Goal: Download file/media

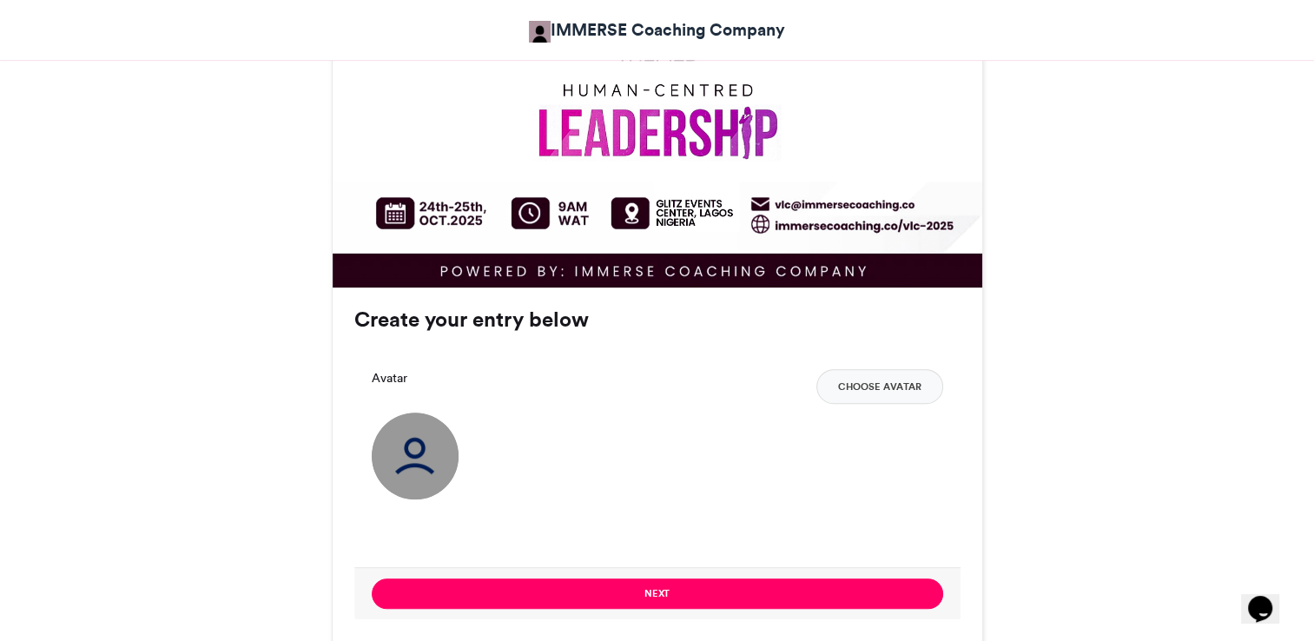
scroll to position [1129, 0]
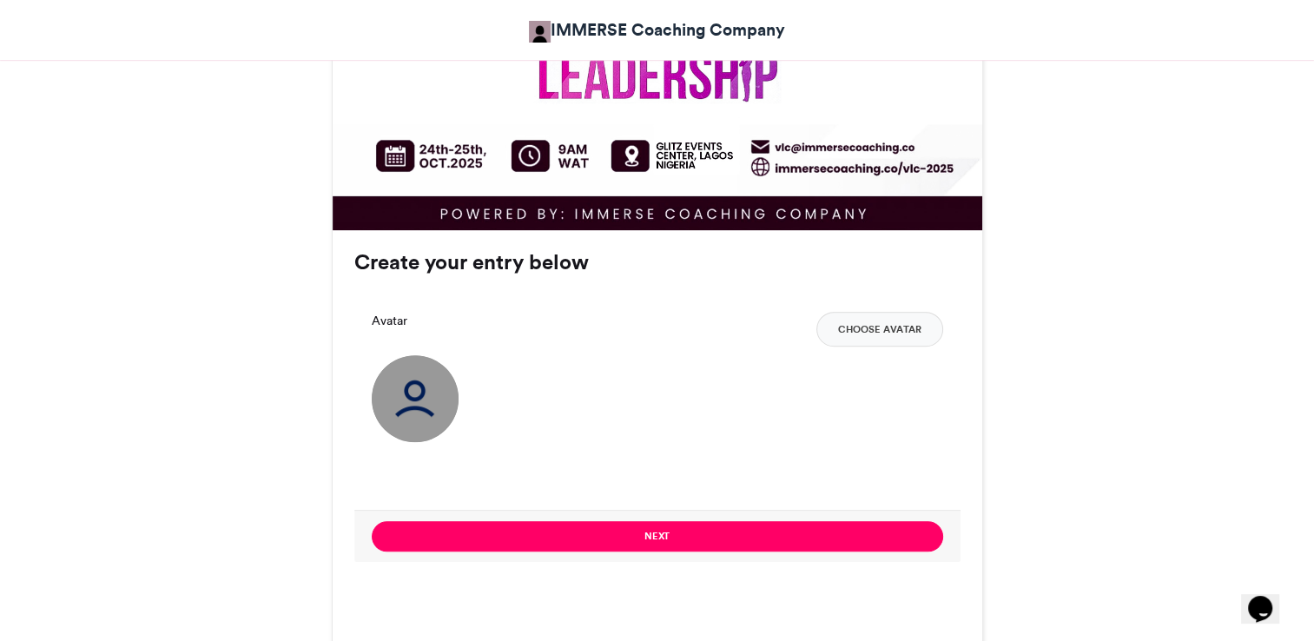
click at [434, 386] on img at bounding box center [415, 398] width 87 height 87
click at [432, 385] on img at bounding box center [415, 398] width 87 height 87
click at [417, 392] on img at bounding box center [415, 398] width 87 height 87
click at [896, 327] on button "Choose Avatar" at bounding box center [879, 329] width 127 height 35
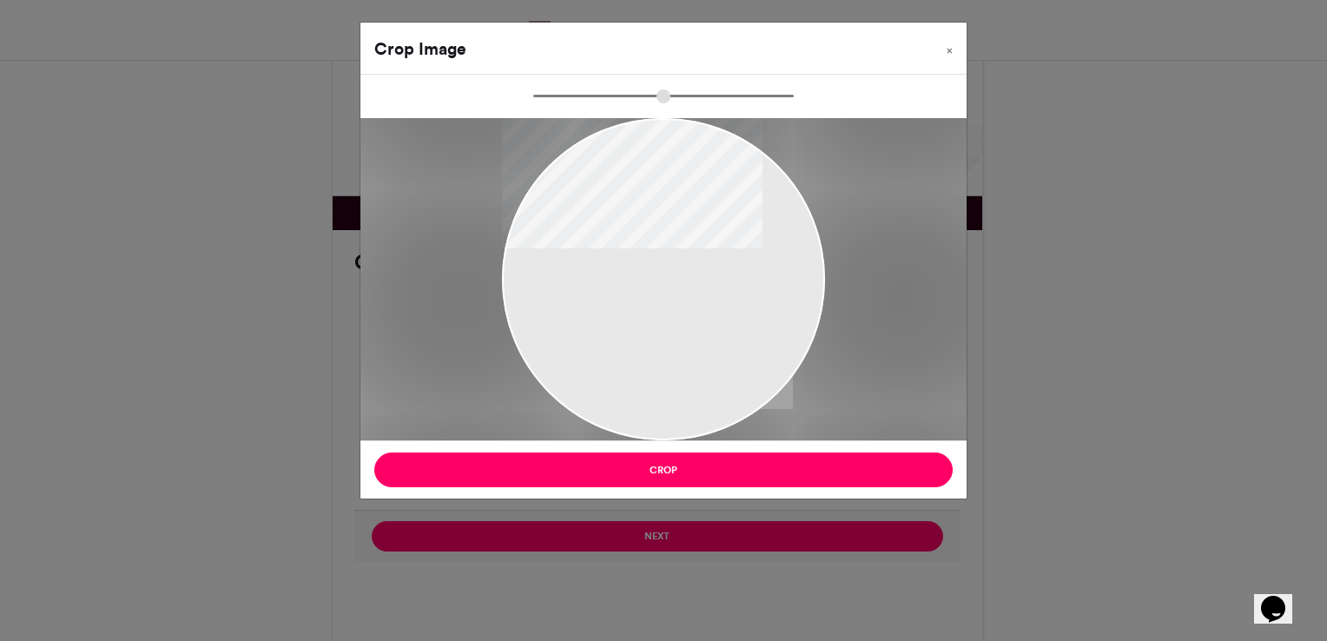
type input "******"
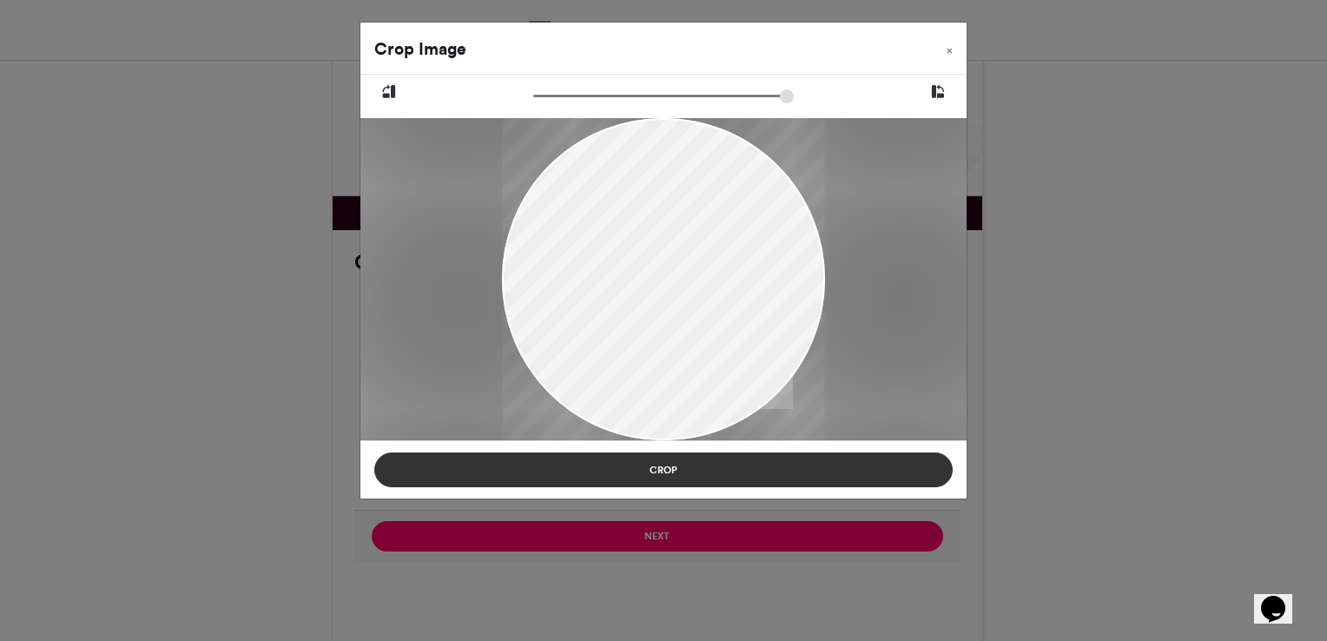
click at [845, 467] on button "Crop" at bounding box center [663, 469] width 578 height 35
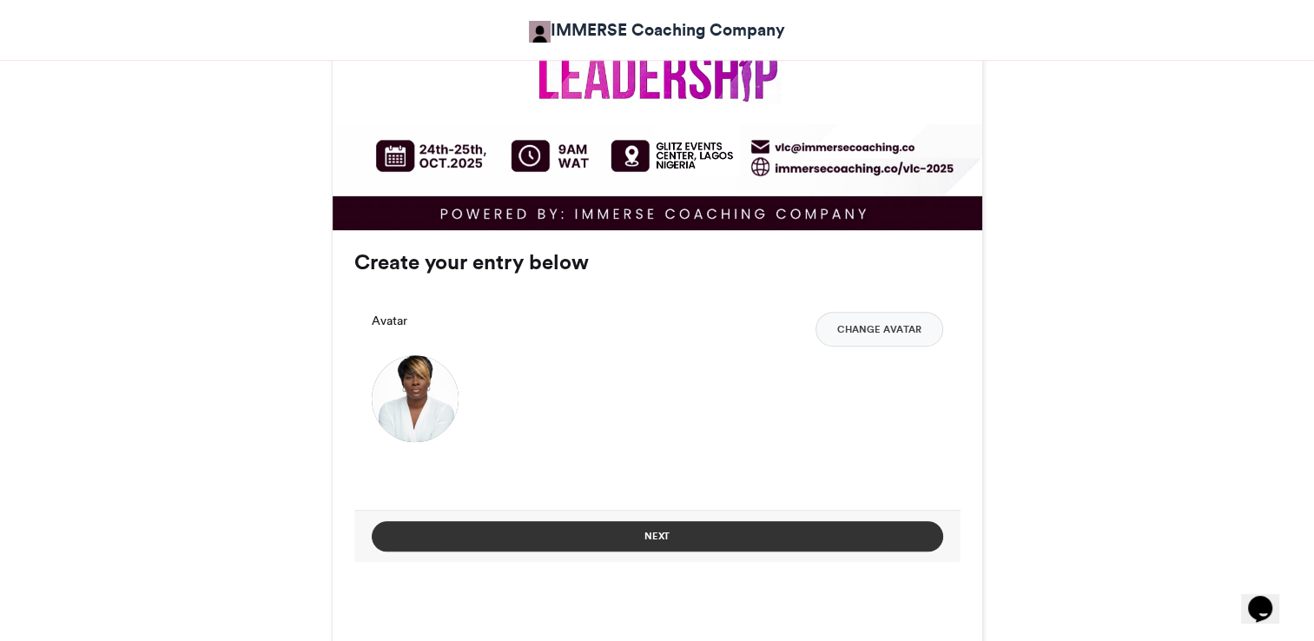
click at [723, 539] on button "Next" at bounding box center [657, 536] width 571 height 30
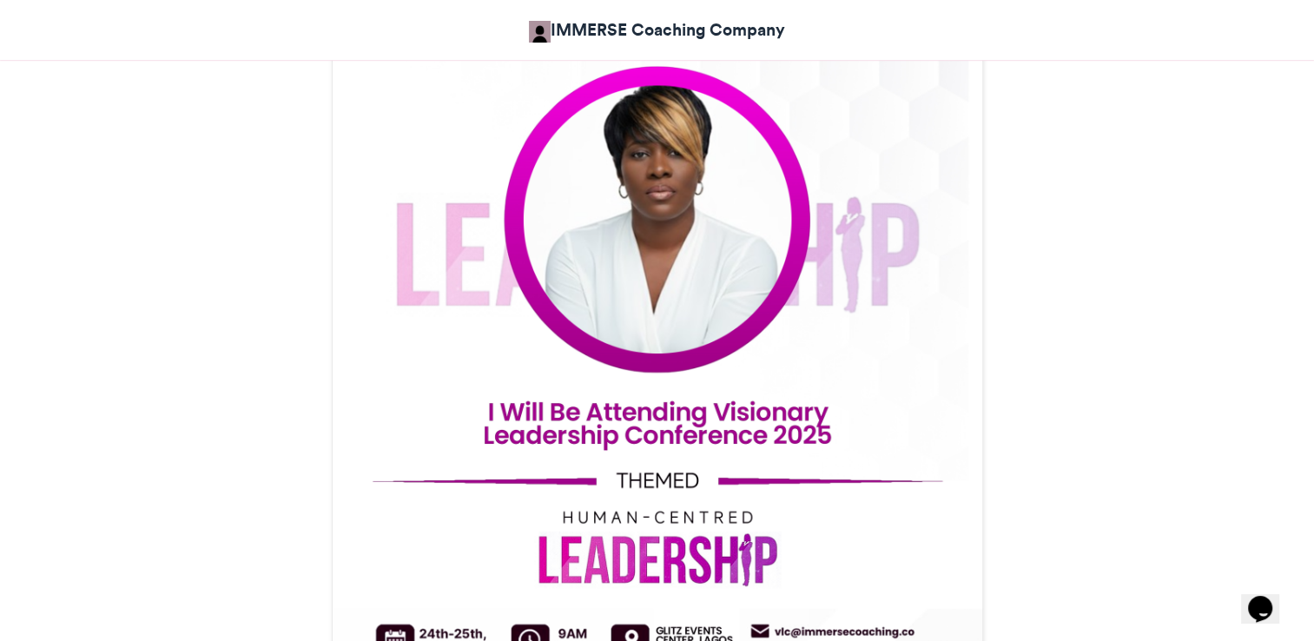
scroll to position [875, 0]
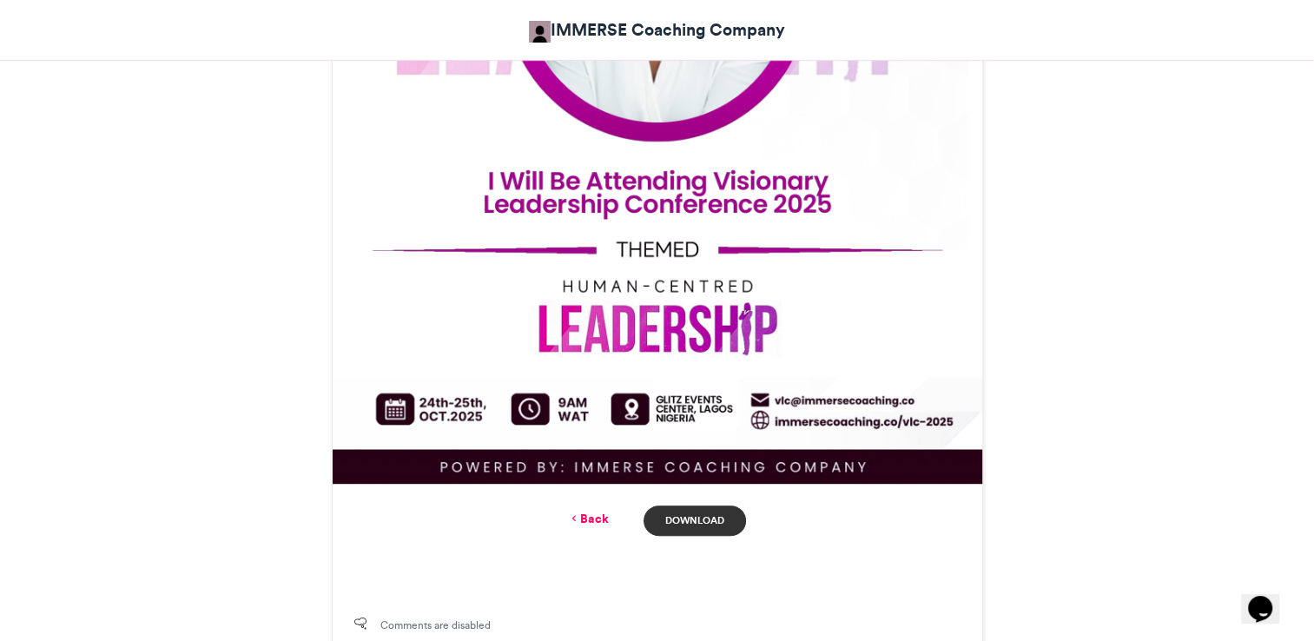
click at [716, 518] on link "Download" at bounding box center [694, 520] width 102 height 30
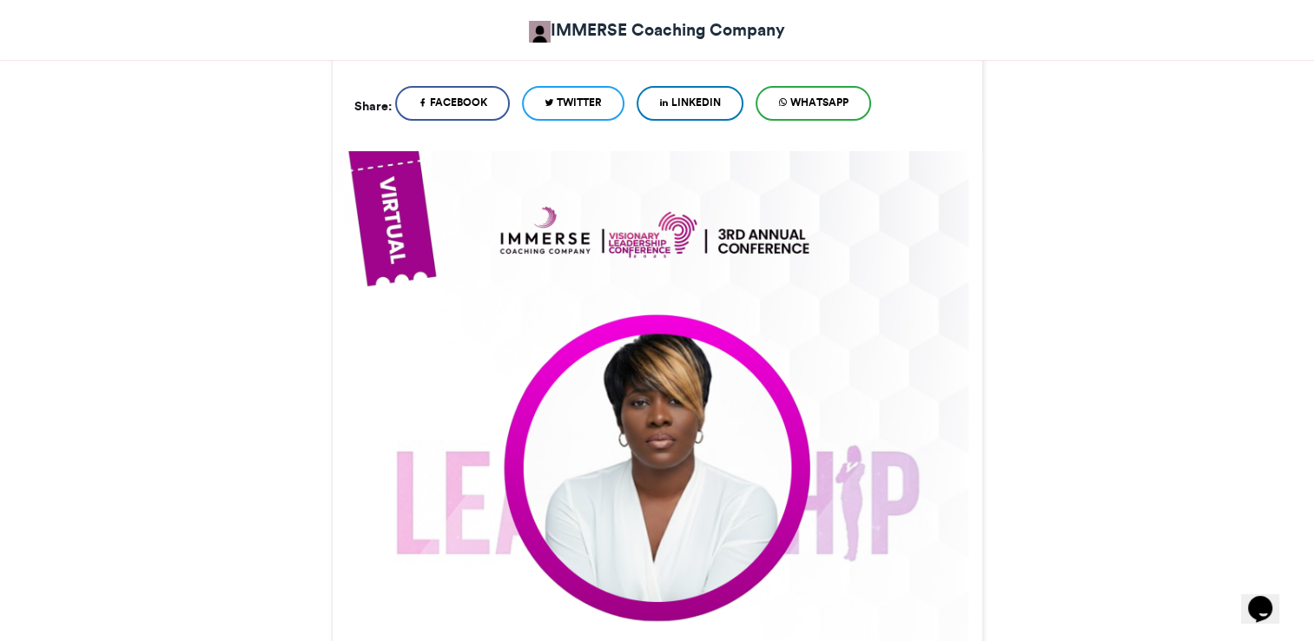
scroll to position [367, 0]
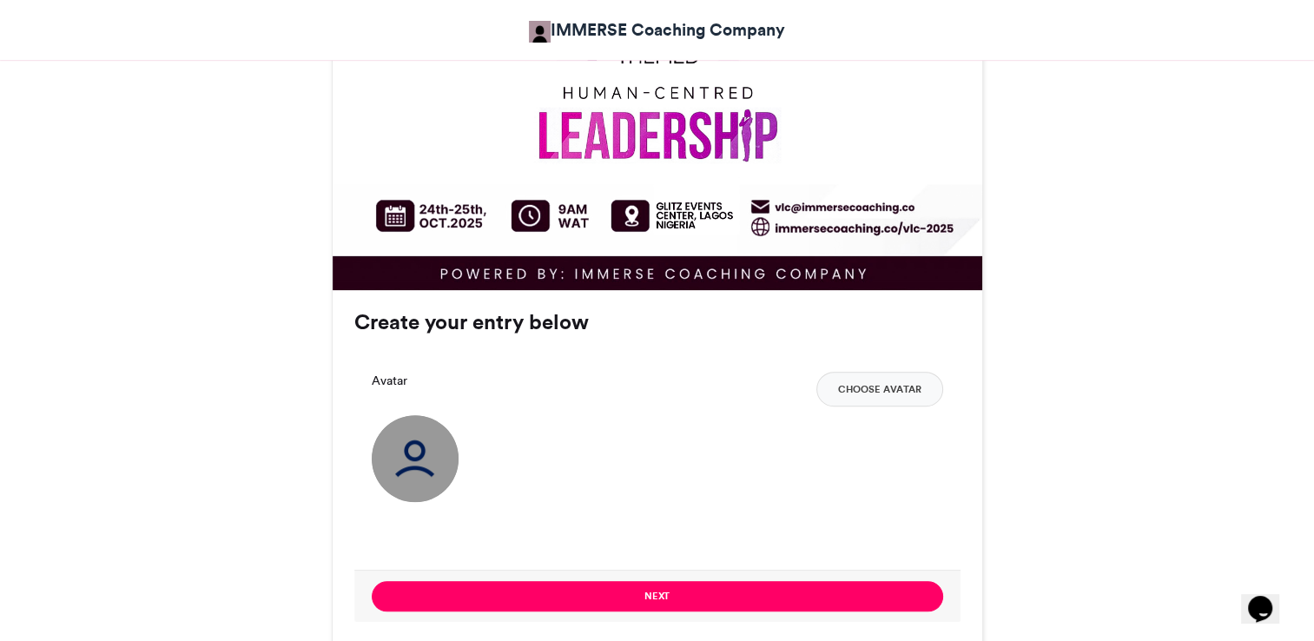
scroll to position [1129, 0]
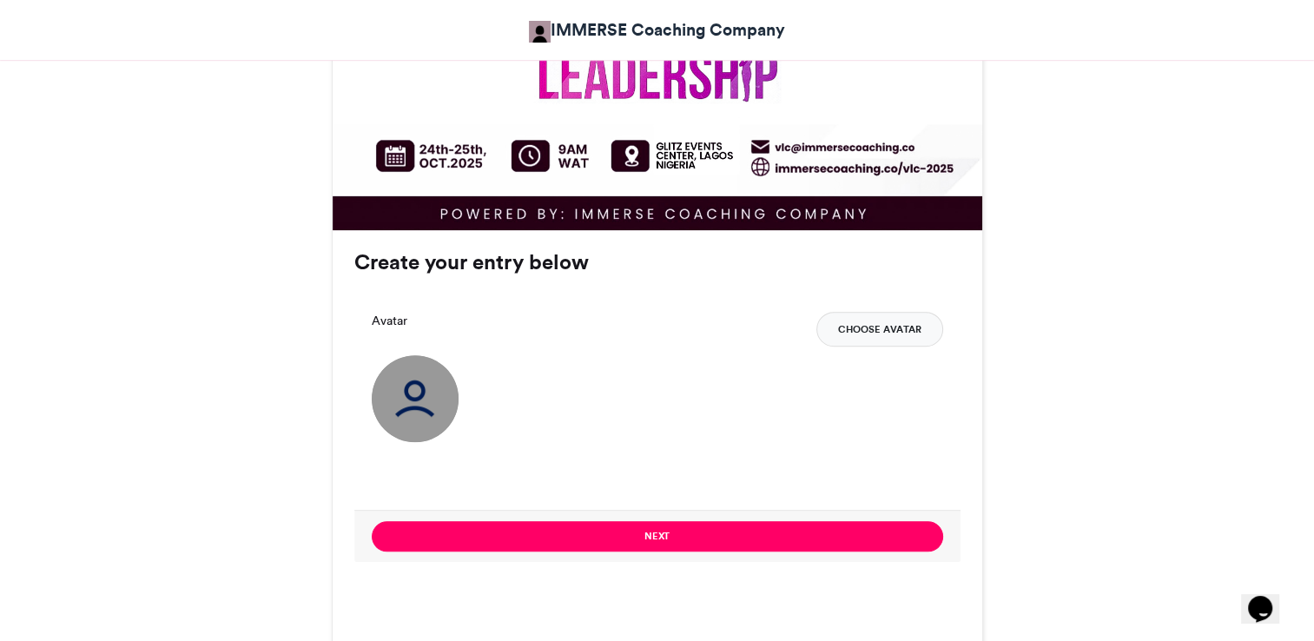
click at [890, 322] on button "Choose Avatar" at bounding box center [879, 329] width 127 height 35
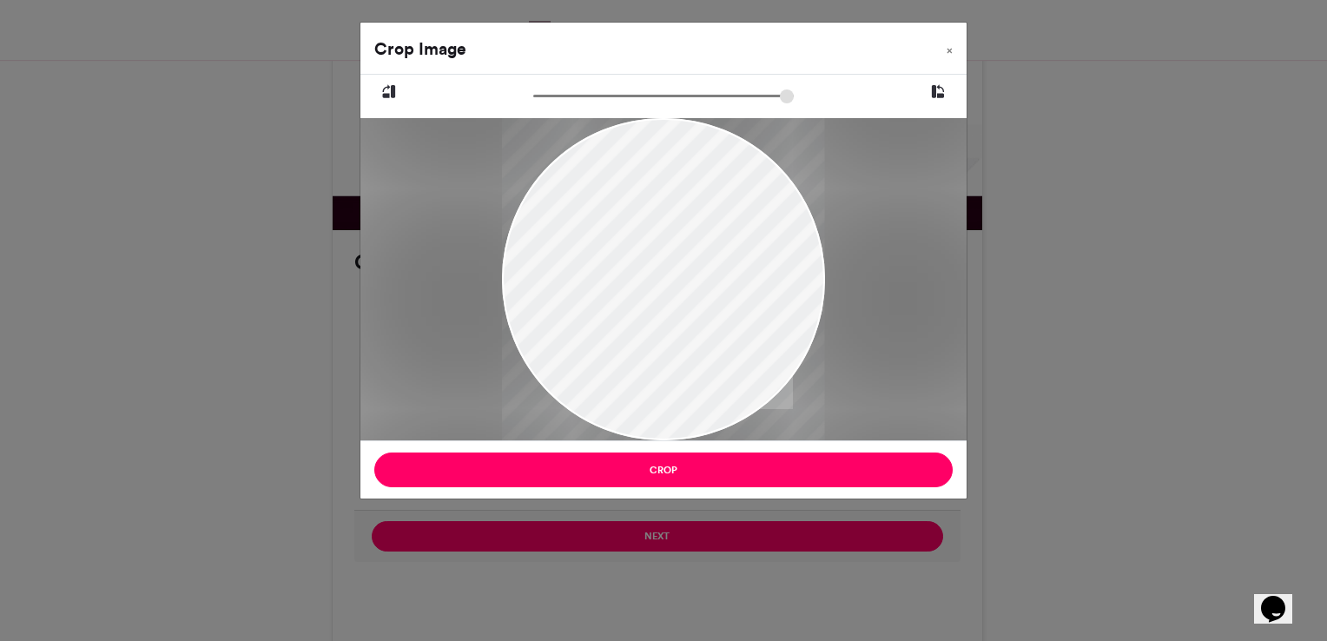
drag, startPoint x: 770, startPoint y: 383, endPoint x: 754, endPoint y: 434, distance: 53.8
click at [754, 434] on div at bounding box center [663, 309] width 322 height 384
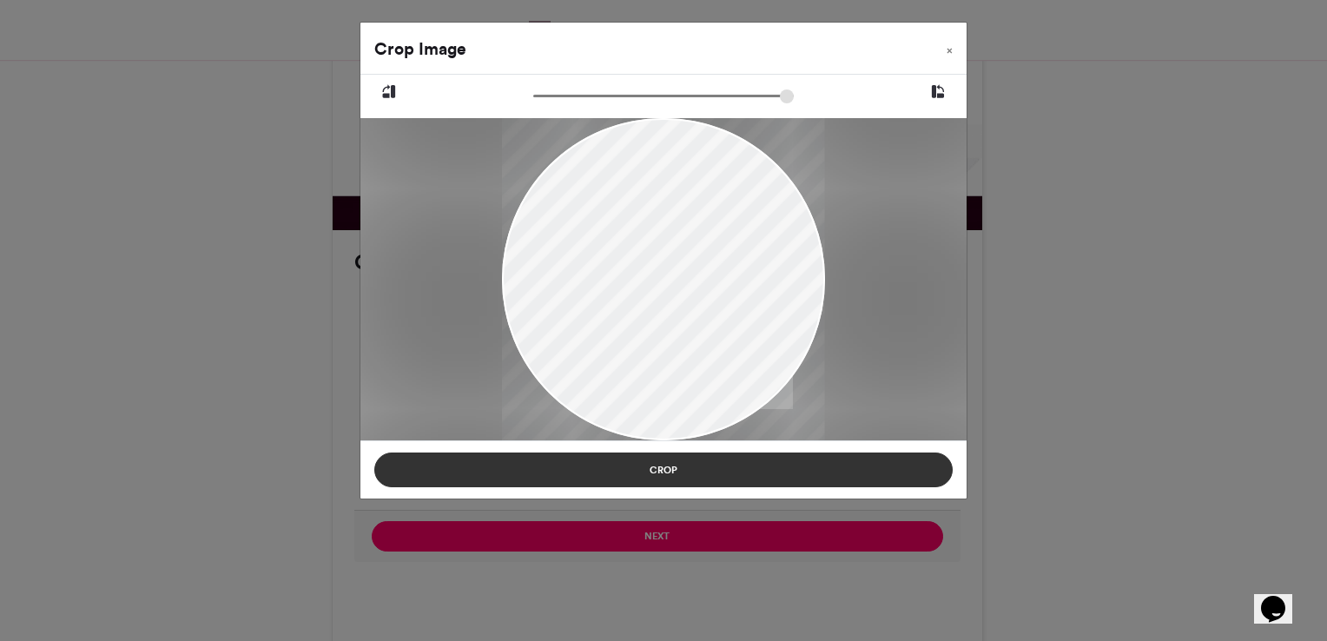
click at [729, 468] on button "Crop" at bounding box center [663, 469] width 578 height 35
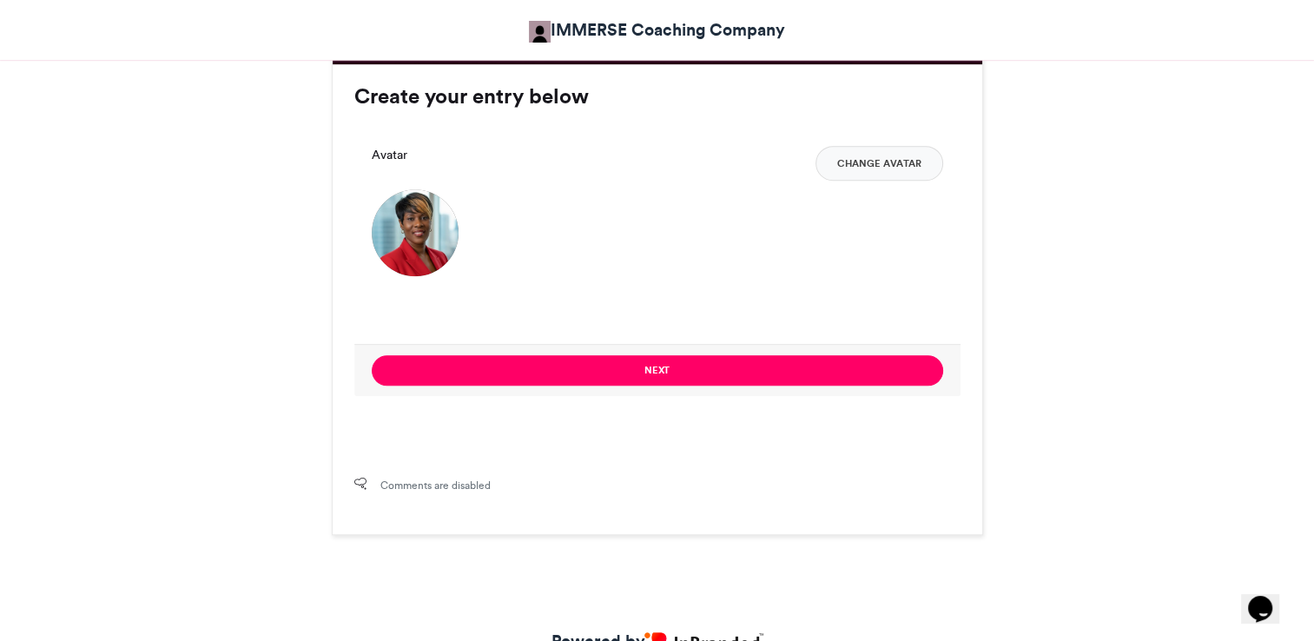
scroll to position [1303, 0]
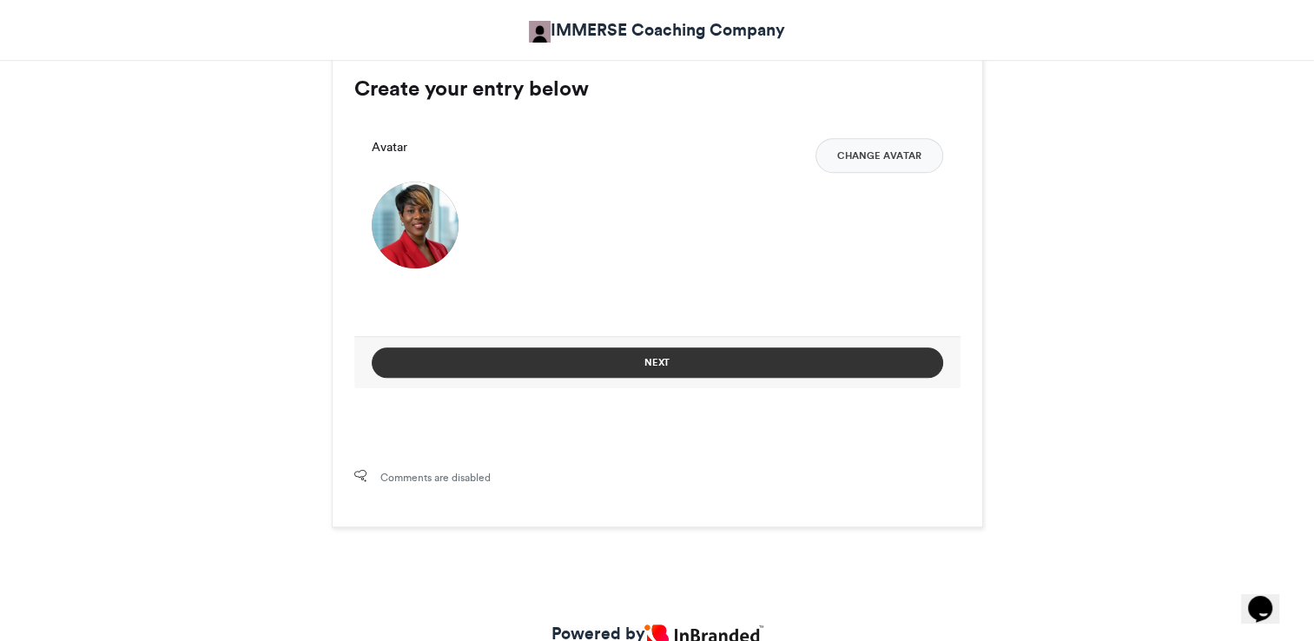
click at [690, 367] on button "Next" at bounding box center [657, 362] width 571 height 30
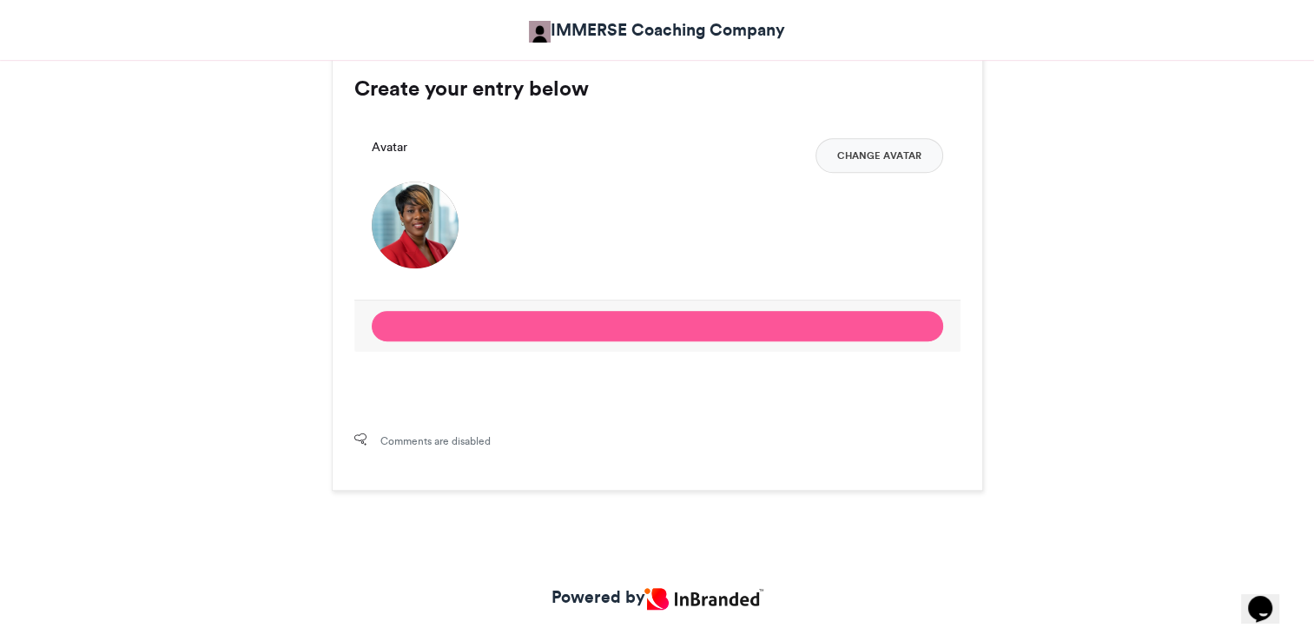
scroll to position [1059, 0]
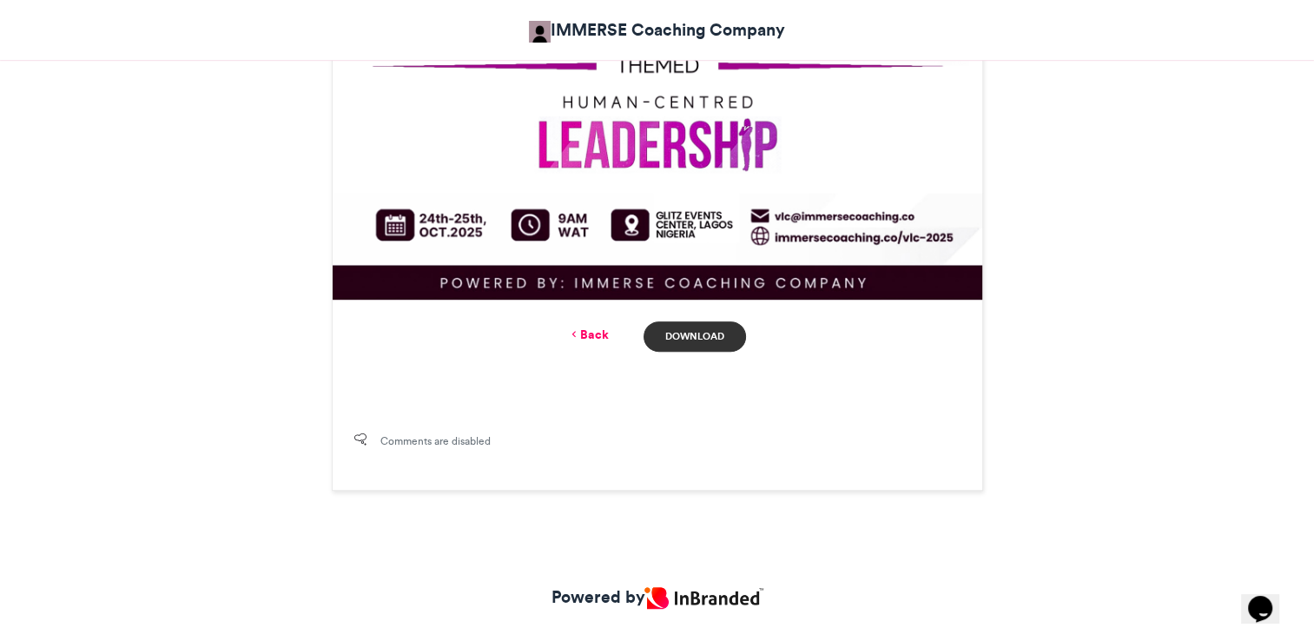
click at [706, 340] on link "Download" at bounding box center [694, 336] width 102 height 30
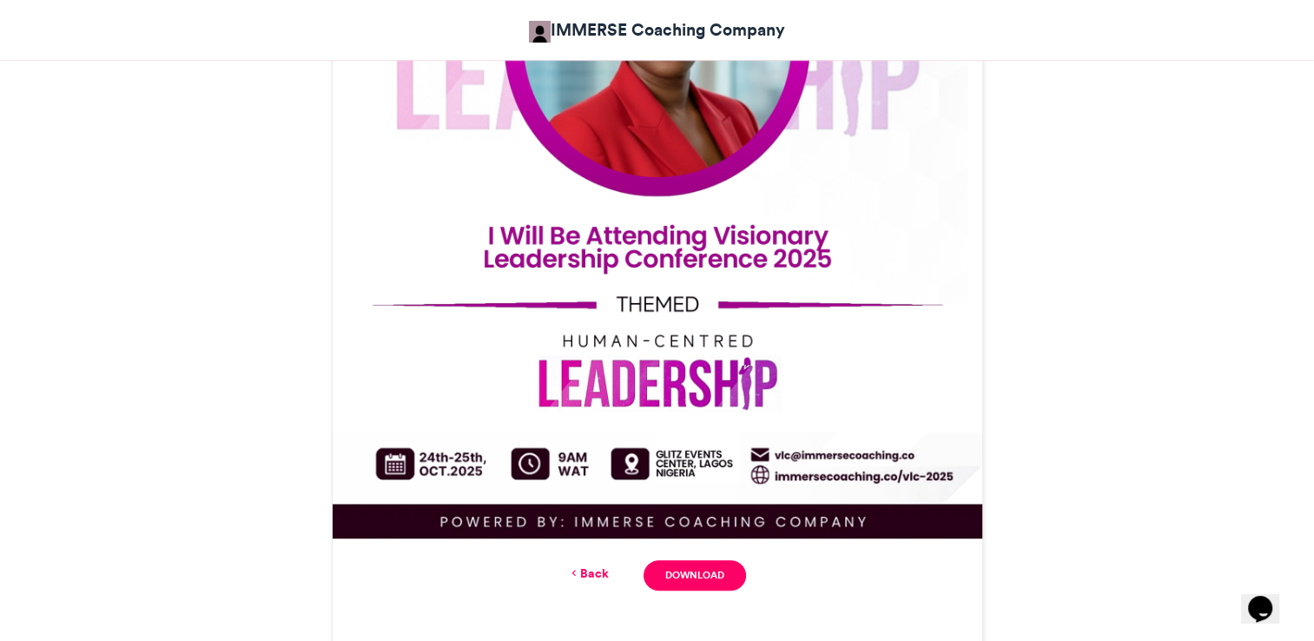
scroll to position [712, 0]
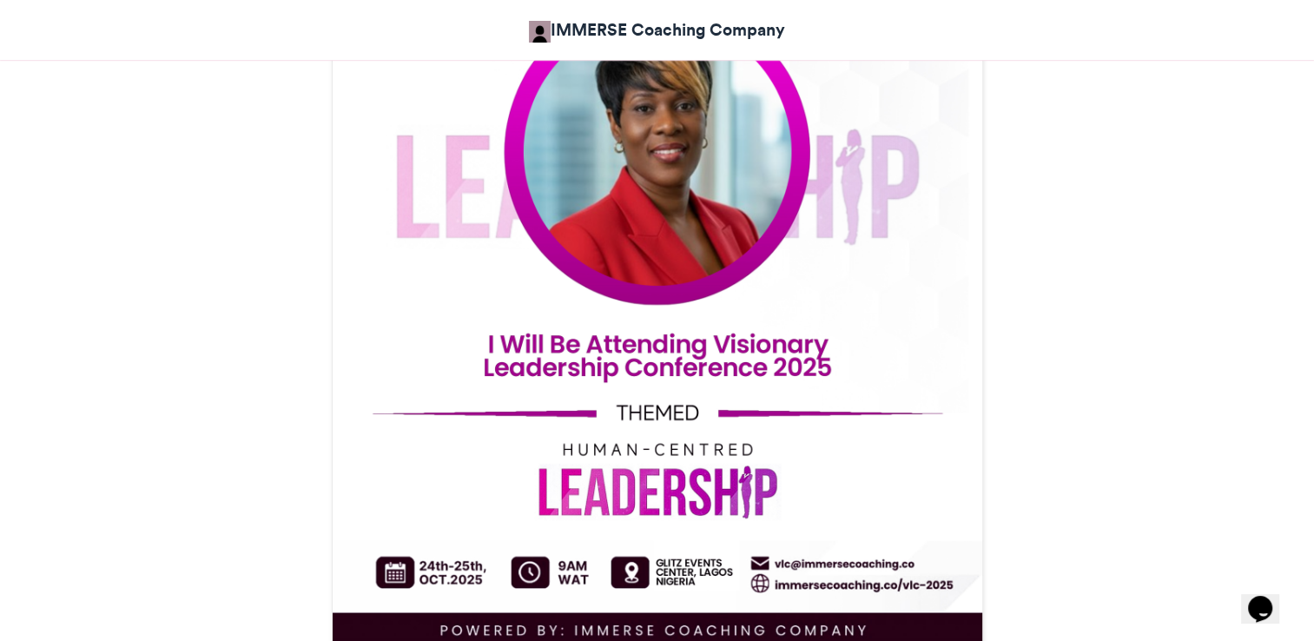
click at [479, 333] on img at bounding box center [658, 241] width 650 height 812
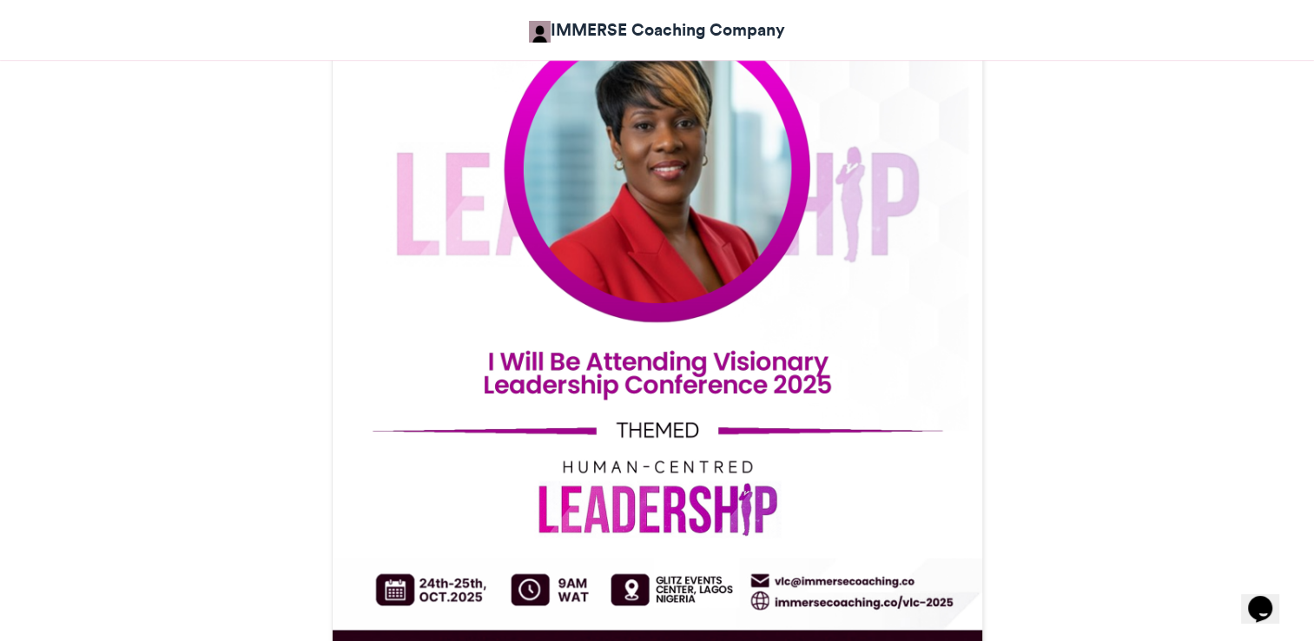
scroll to position [868, 0]
